Goal: Information Seeking & Learning: Check status

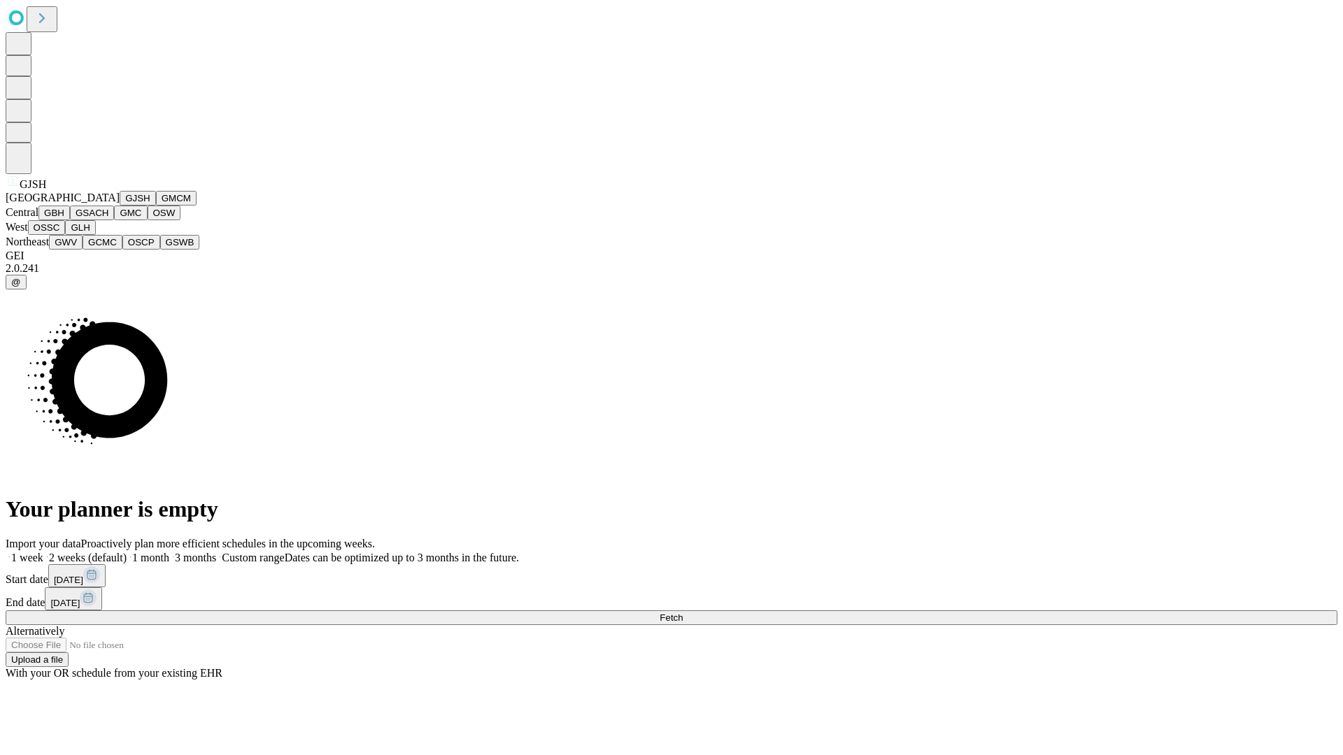
click at [120, 206] on button "GJSH" at bounding box center [138, 198] width 36 height 15
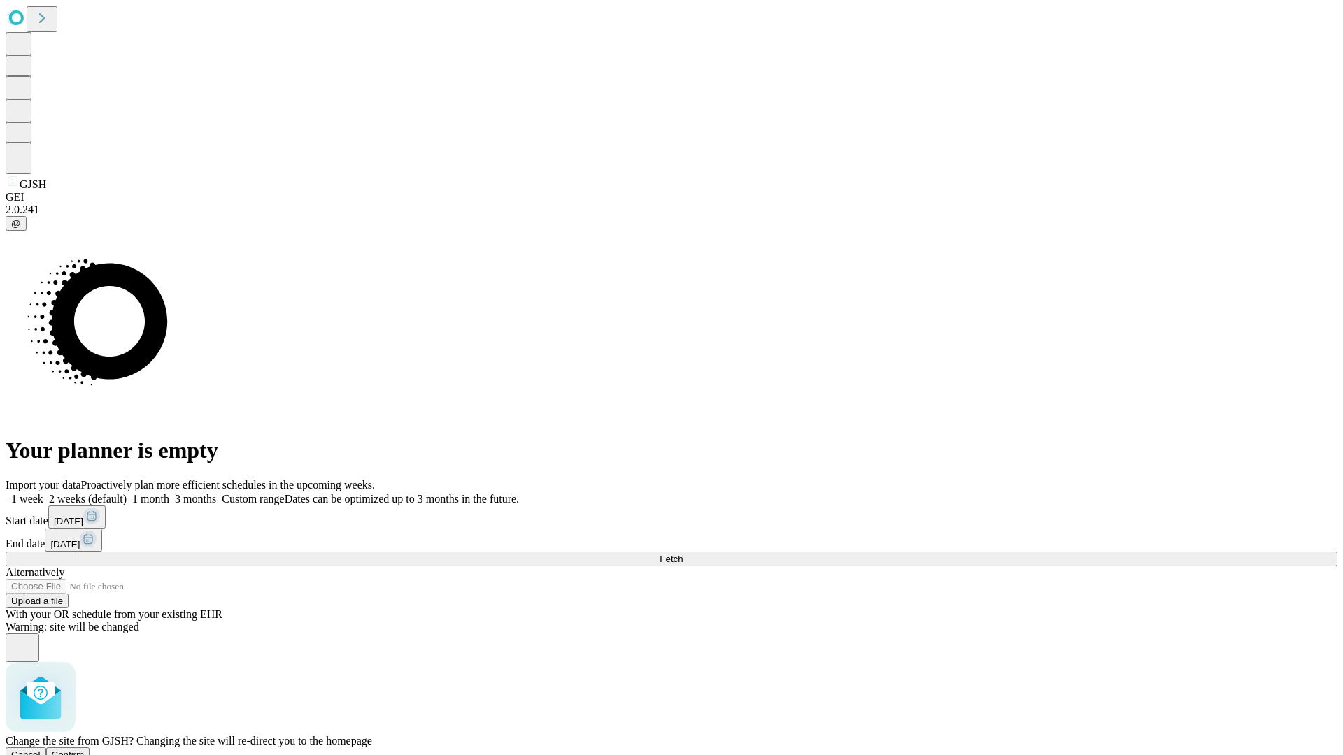
click at [85, 750] on span "Confirm" at bounding box center [68, 755] width 33 height 10
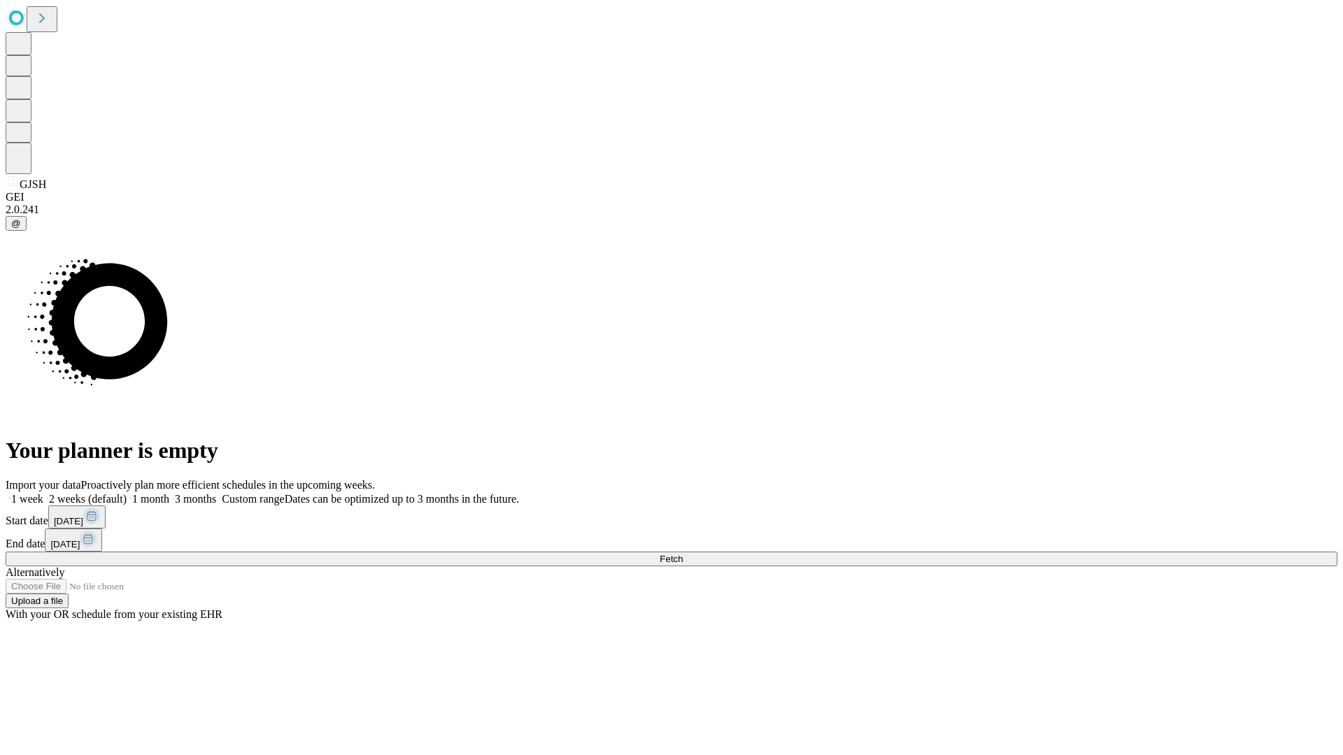
click at [169, 493] on label "1 month" at bounding box center [148, 499] width 43 height 12
click at [683, 554] on span "Fetch" at bounding box center [670, 559] width 23 height 10
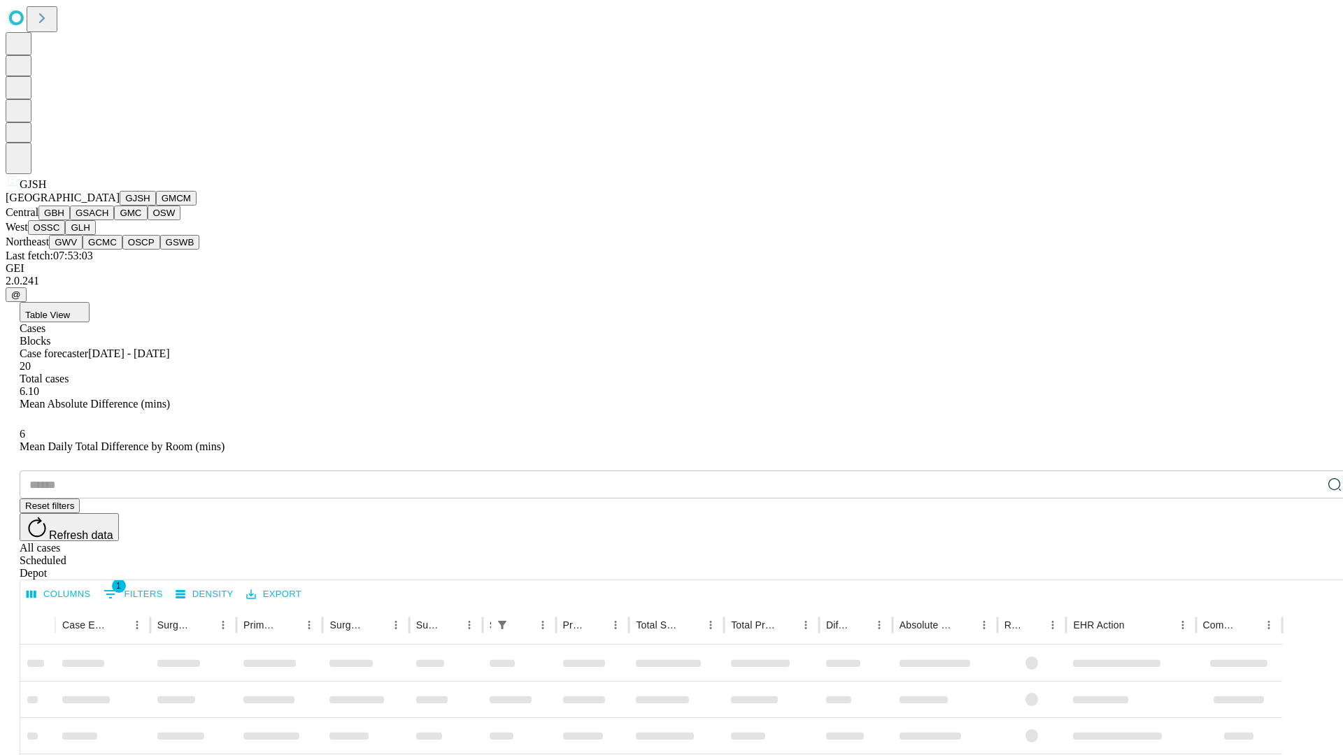
click at [156, 206] on button "GMCM" at bounding box center [176, 198] width 41 height 15
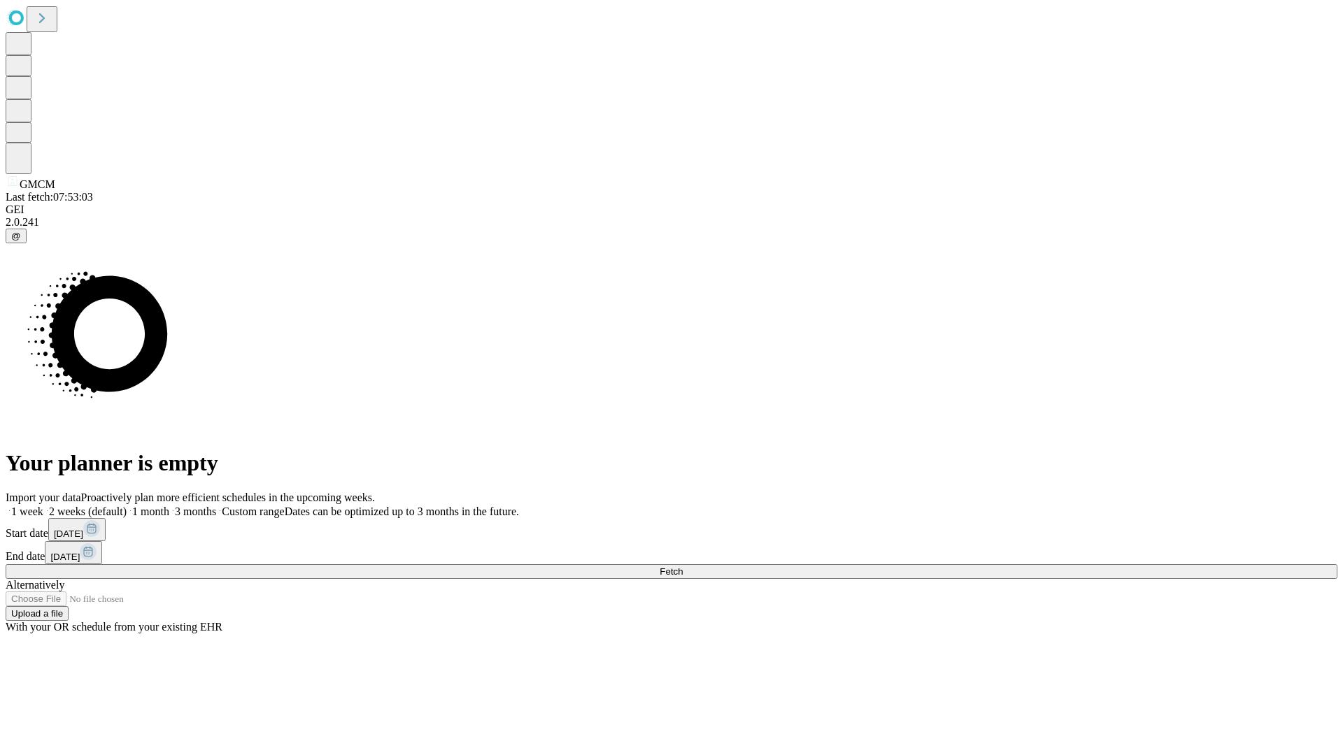
click at [169, 506] on label "1 month" at bounding box center [148, 512] width 43 height 12
click at [683, 566] on span "Fetch" at bounding box center [670, 571] width 23 height 10
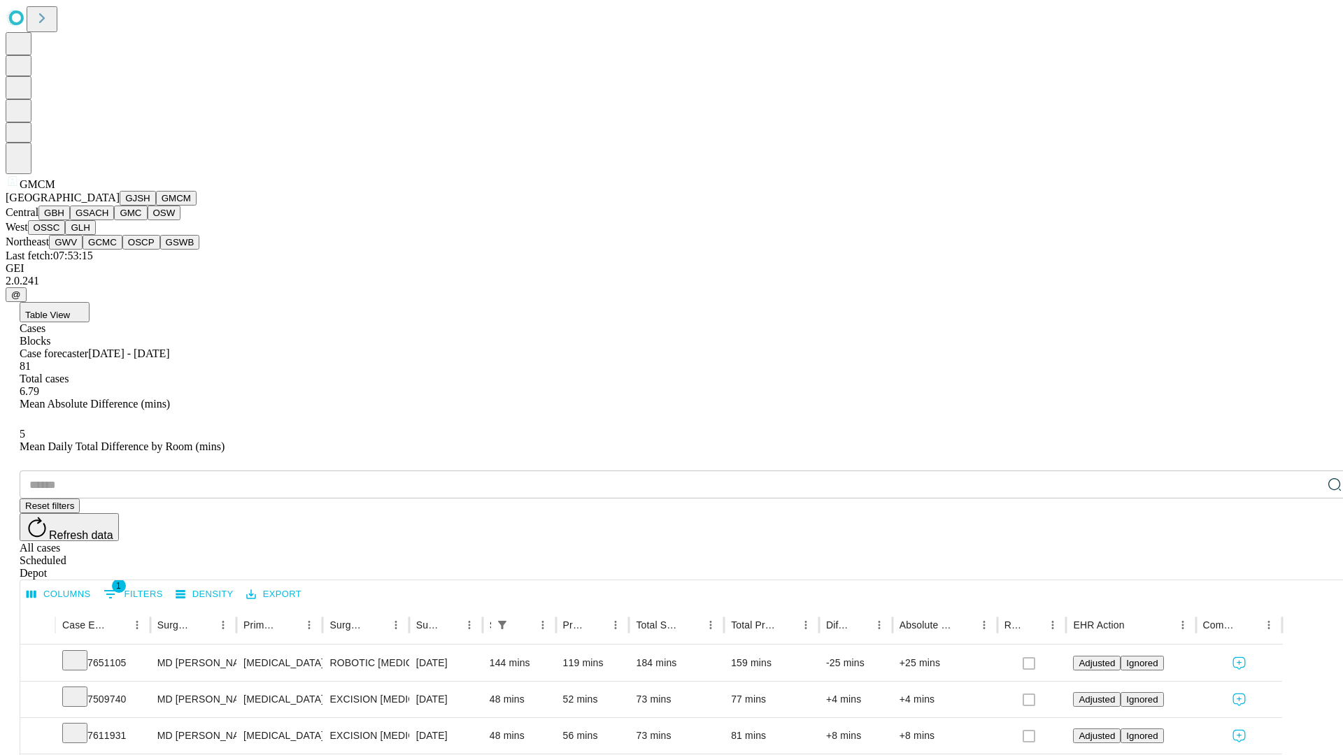
click at [70, 220] on button "GBH" at bounding box center [53, 213] width 31 height 15
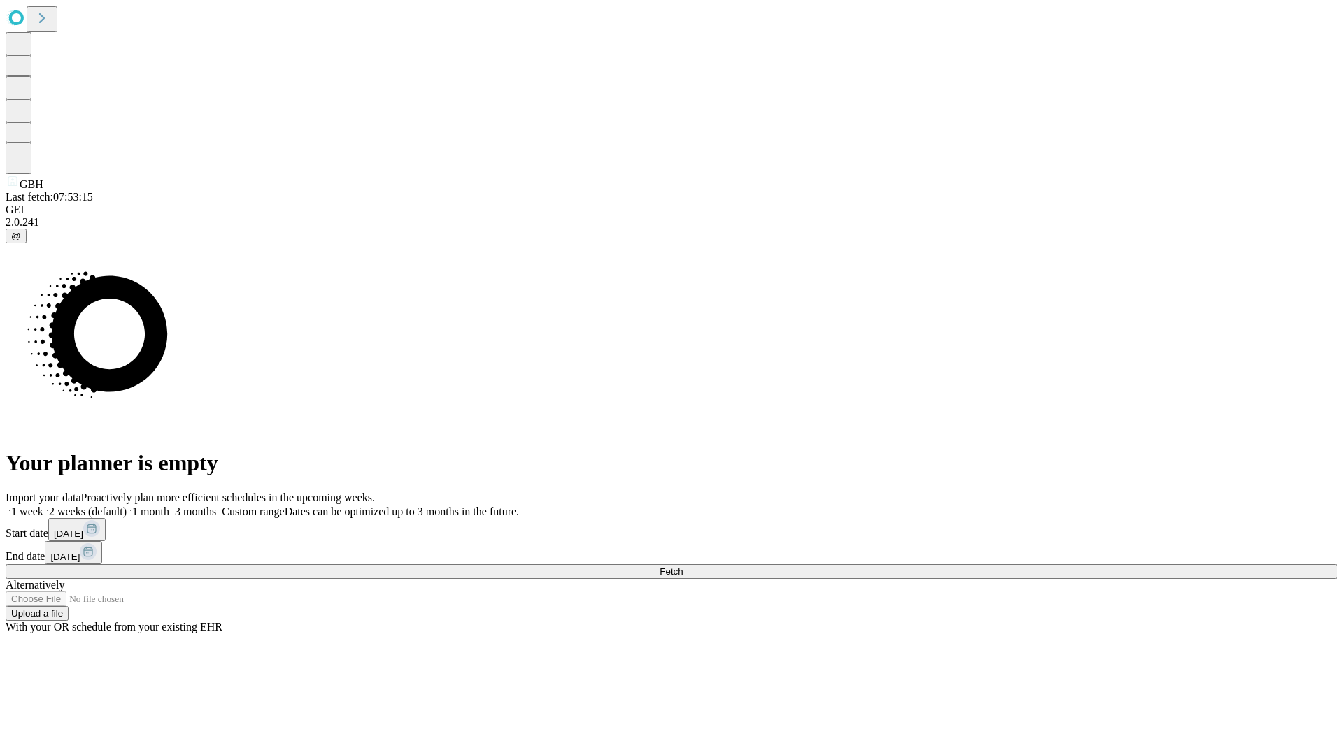
click at [169, 506] on label "1 month" at bounding box center [148, 512] width 43 height 12
click at [683, 566] on span "Fetch" at bounding box center [670, 571] width 23 height 10
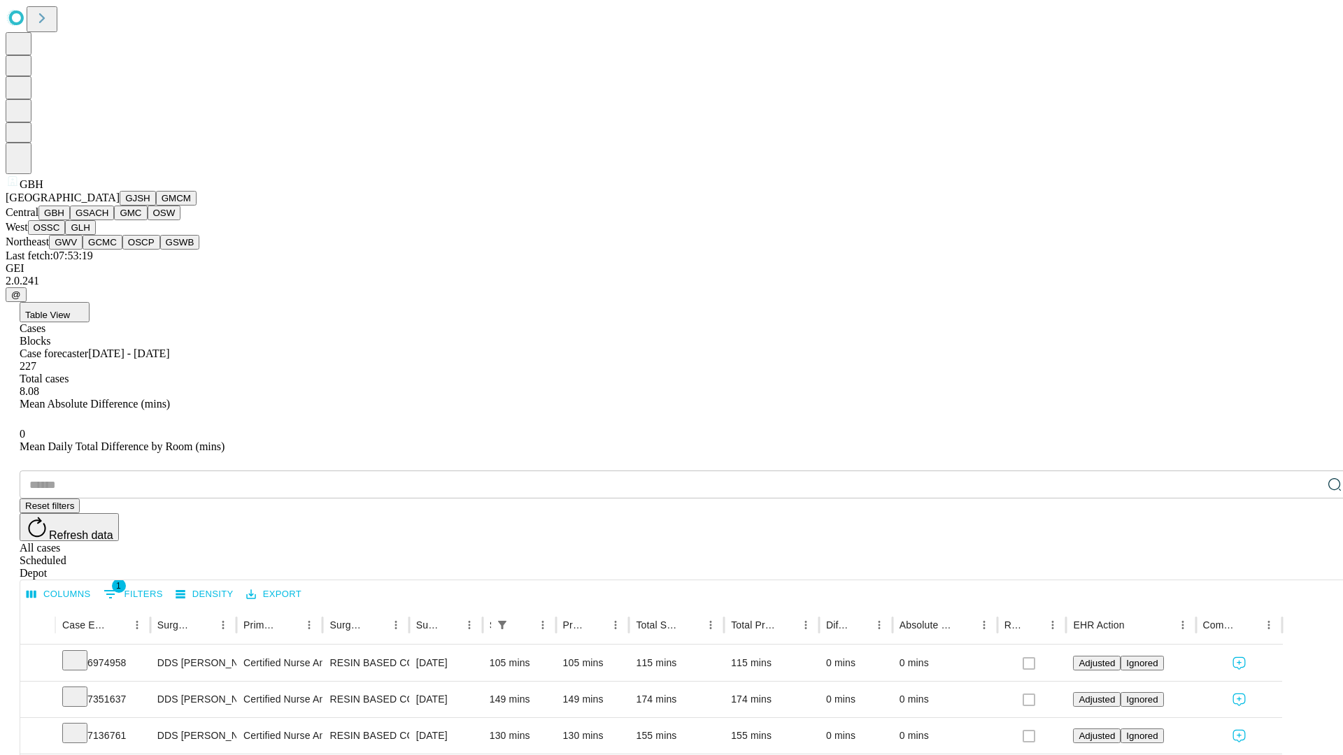
click at [108, 220] on button "GSACH" at bounding box center [92, 213] width 44 height 15
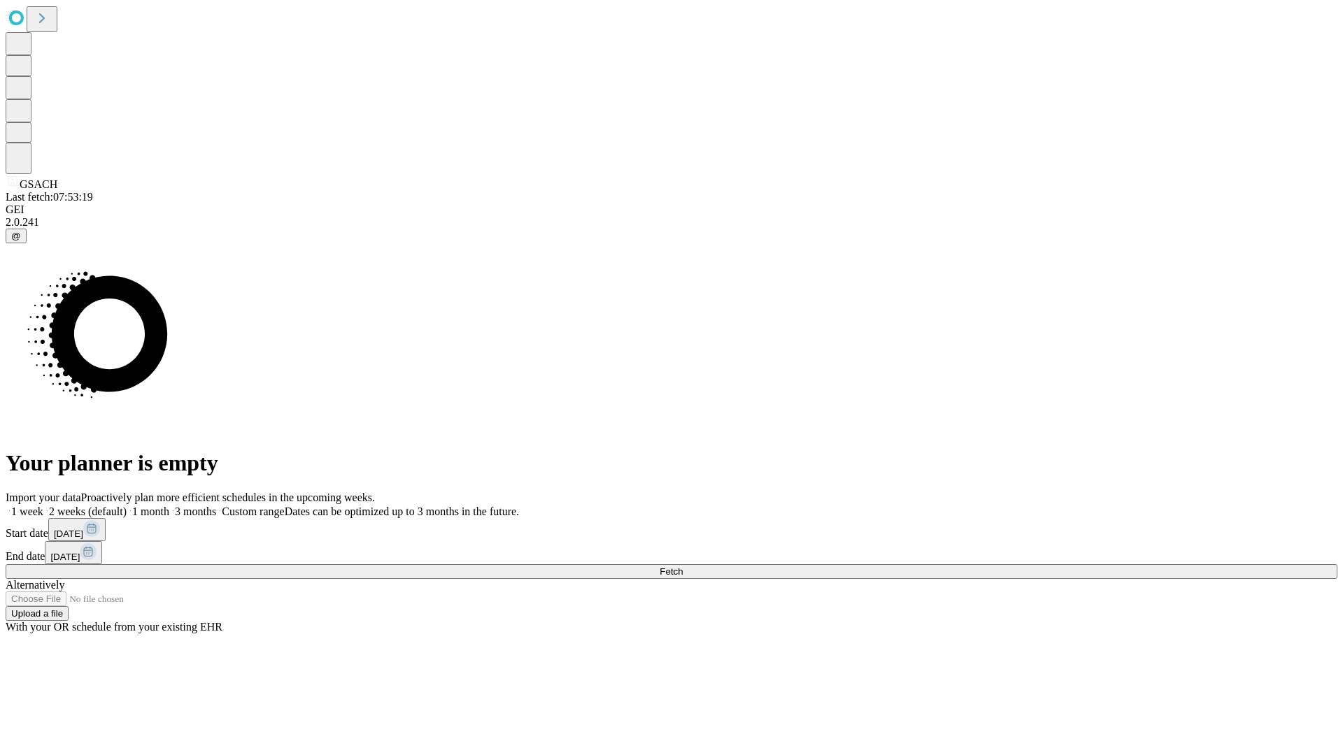
click at [169, 506] on label "1 month" at bounding box center [148, 512] width 43 height 12
click at [683, 566] on span "Fetch" at bounding box center [670, 571] width 23 height 10
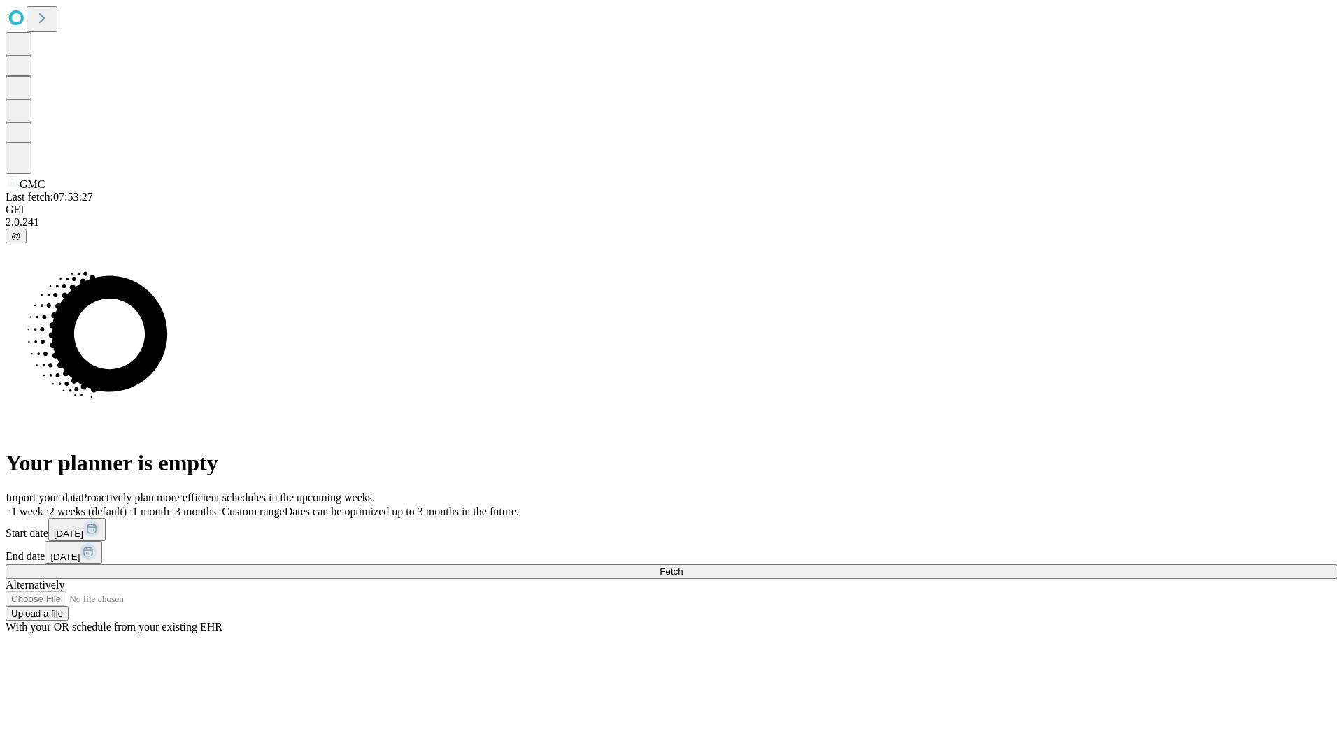
click at [169, 506] on label "1 month" at bounding box center [148, 512] width 43 height 12
click at [683, 566] on span "Fetch" at bounding box center [670, 571] width 23 height 10
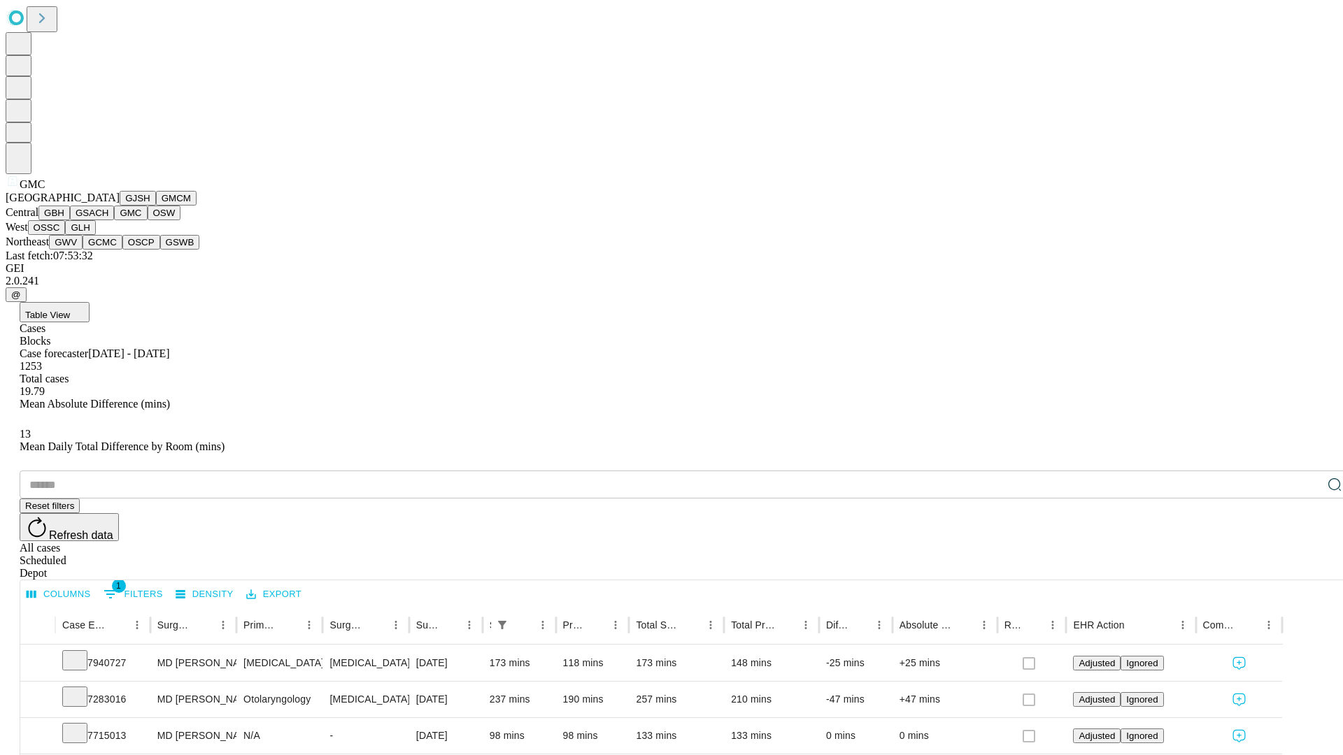
click at [148, 220] on button "OSW" at bounding box center [165, 213] width 34 height 15
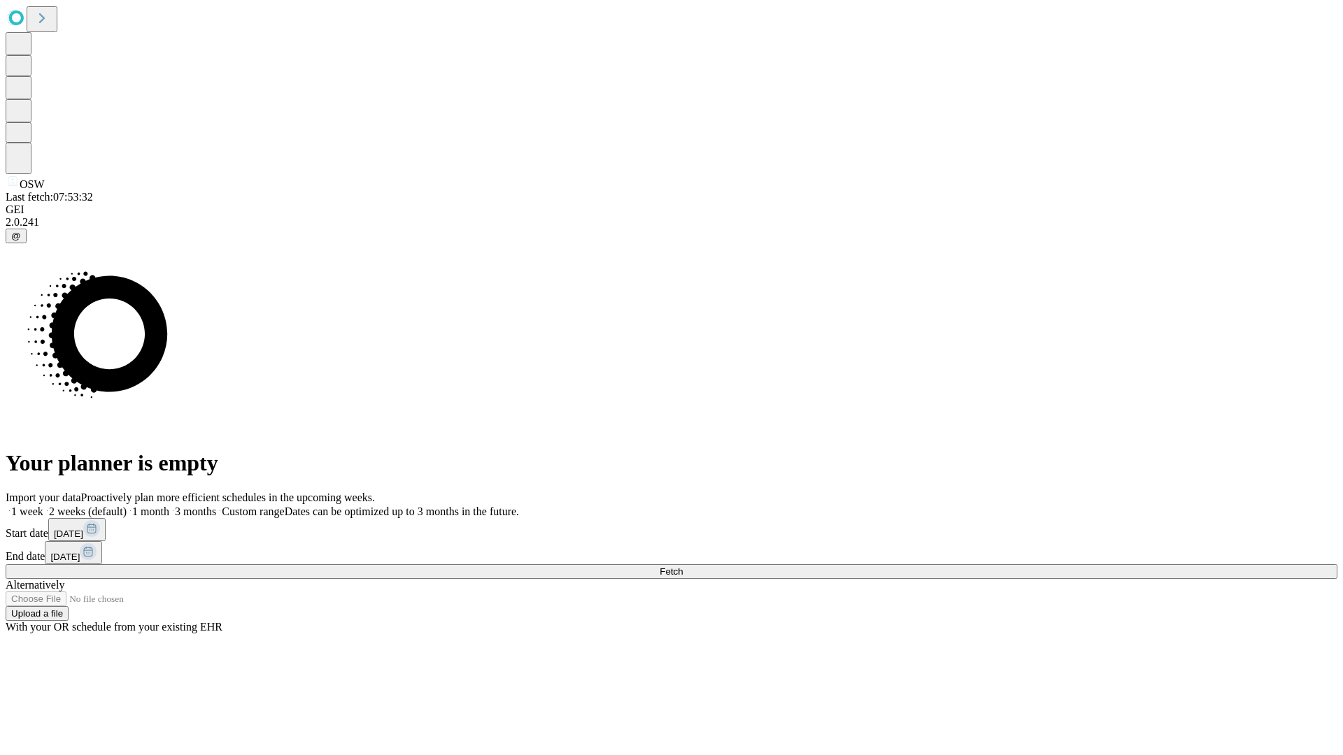
click at [683, 566] on span "Fetch" at bounding box center [670, 571] width 23 height 10
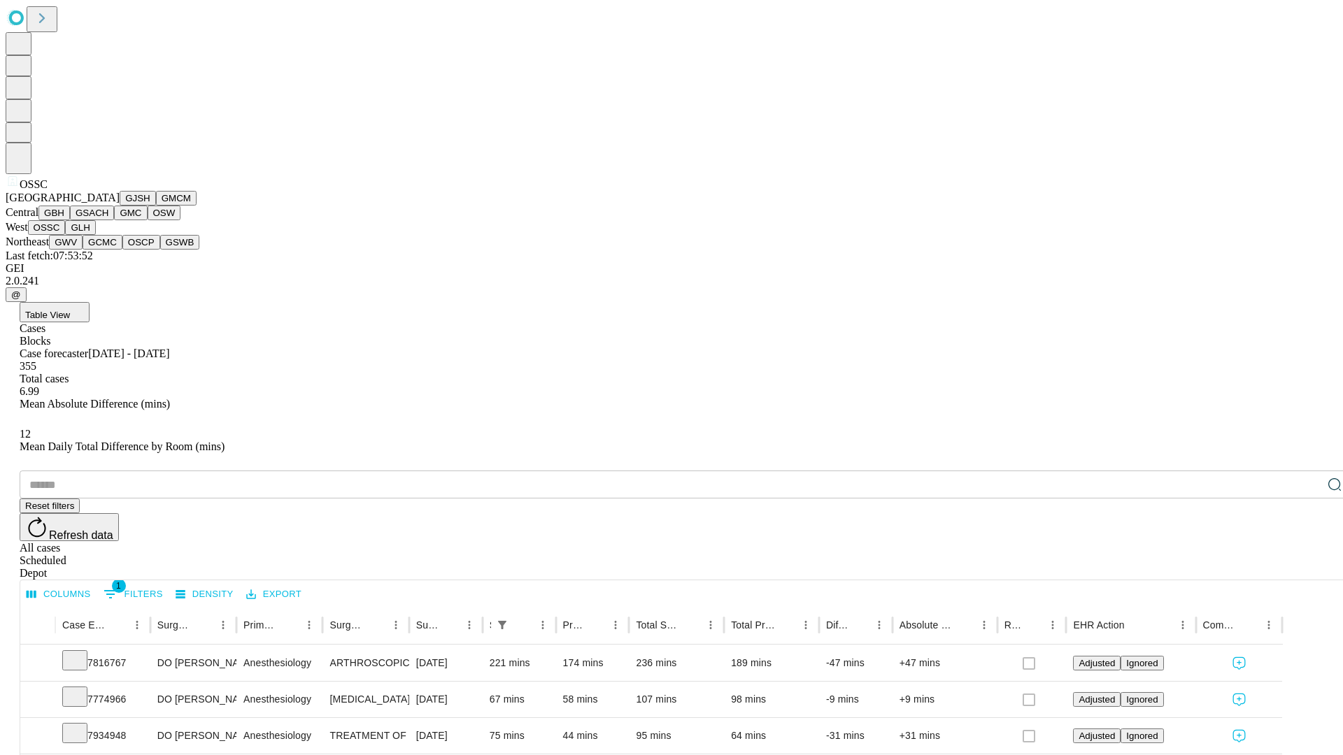
click at [95, 235] on button "GLH" at bounding box center [80, 227] width 30 height 15
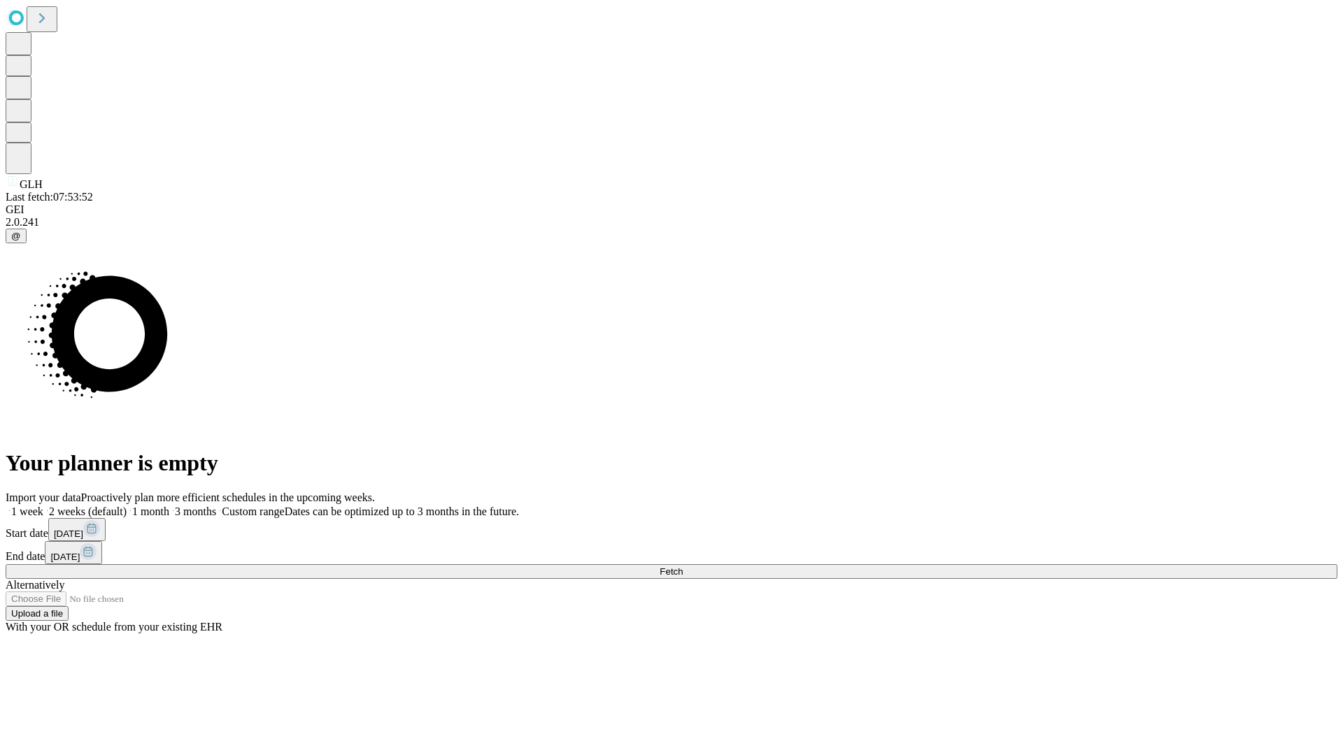
click at [169, 506] on label "1 month" at bounding box center [148, 512] width 43 height 12
click at [683, 566] on span "Fetch" at bounding box center [670, 571] width 23 height 10
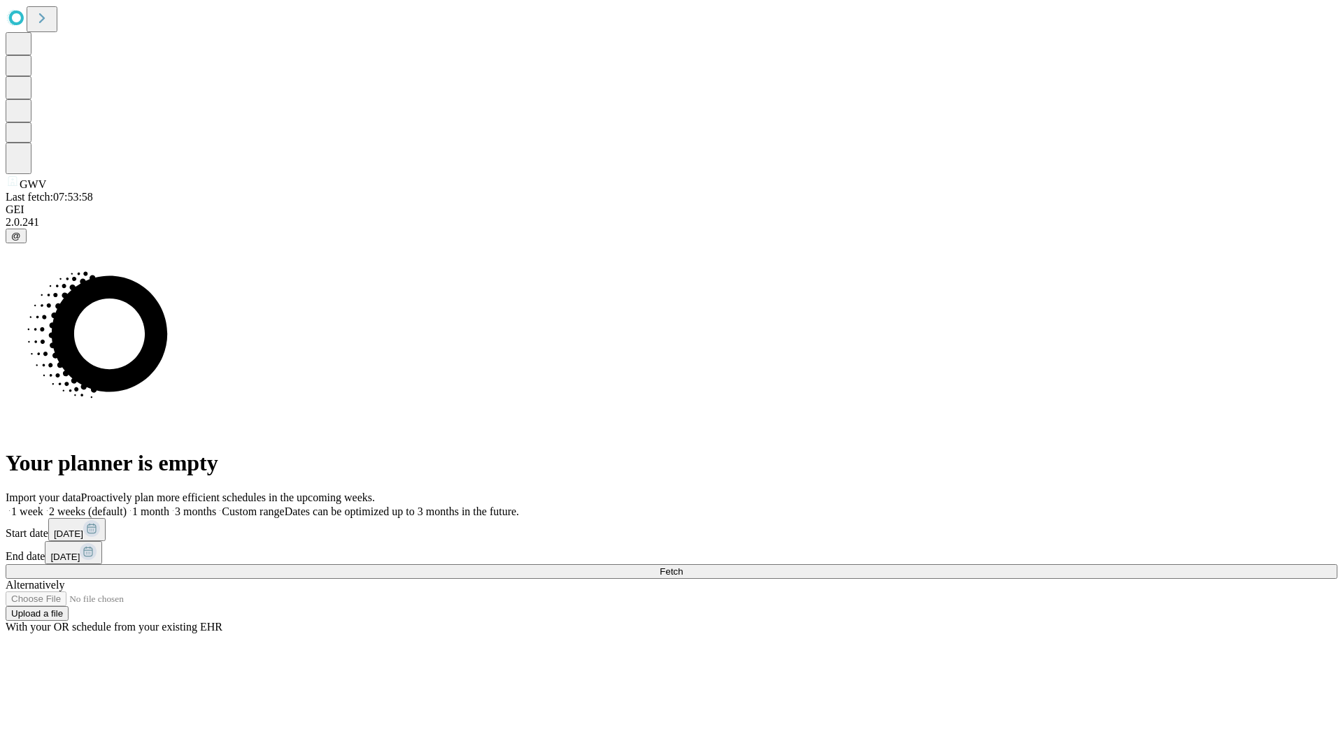
click at [169, 506] on label "1 month" at bounding box center [148, 512] width 43 height 12
click at [683, 566] on span "Fetch" at bounding box center [670, 571] width 23 height 10
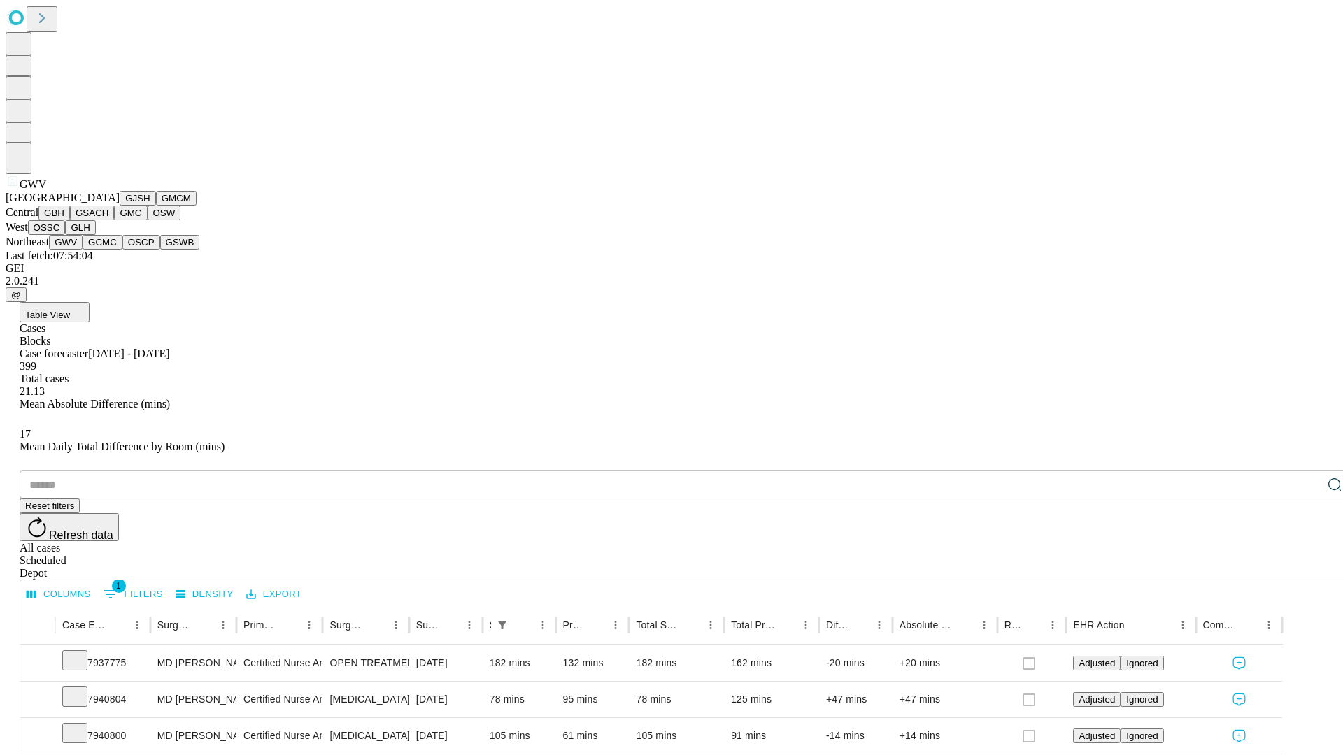
click at [108, 250] on button "GCMC" at bounding box center [103, 242] width 40 height 15
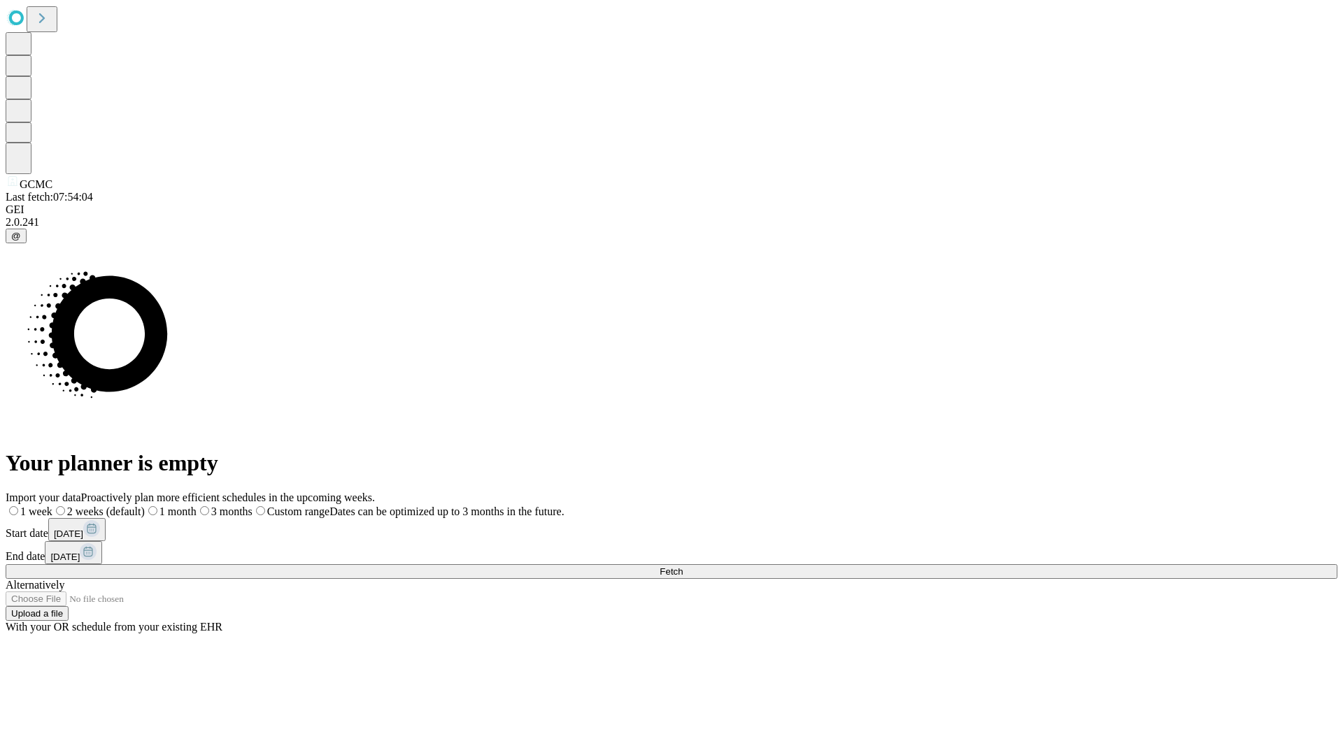
click at [197, 506] on label "1 month" at bounding box center [171, 512] width 52 height 12
click at [683, 566] on span "Fetch" at bounding box center [670, 571] width 23 height 10
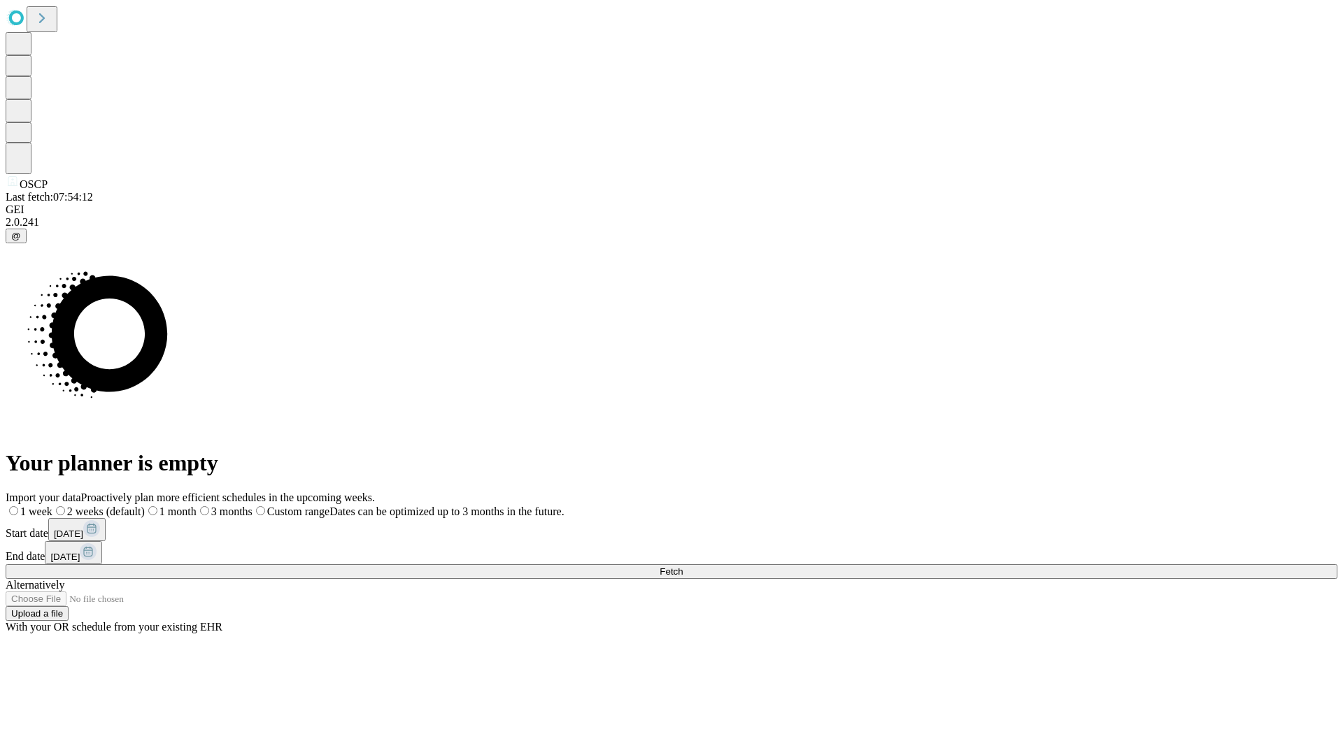
click at [683, 566] on span "Fetch" at bounding box center [670, 571] width 23 height 10
